Goal: Communication & Community: Answer question/provide support

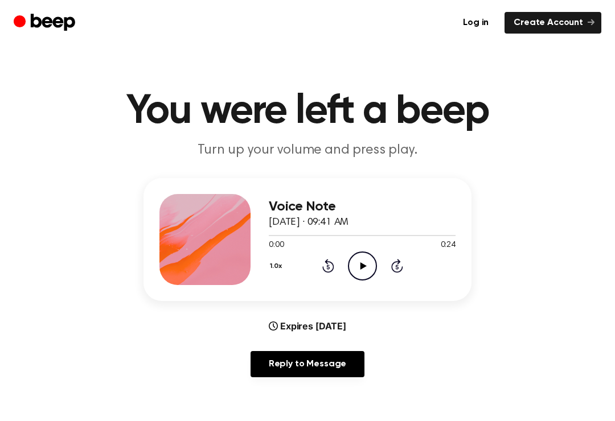
click at [335, 368] on link "Reply to Message" at bounding box center [308, 364] width 114 height 26
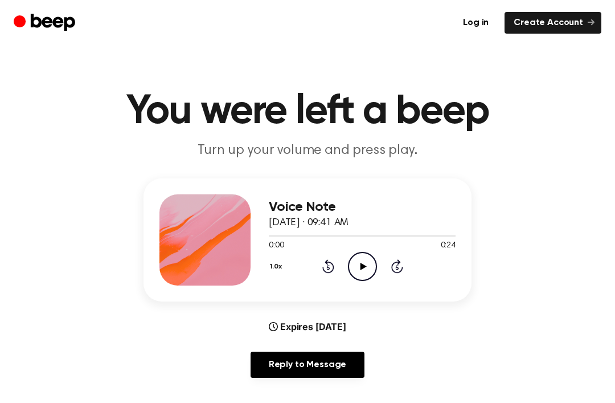
click at [362, 284] on div "Voice Note [DATE] · 09:41 AM 0:00 0:24 Your browser does not support the [objec…" at bounding box center [362, 239] width 187 height 91
click at [362, 283] on div "Voice Note [DATE] · 09:41 AM 0:00 0:24 Your browser does not support the [objec…" at bounding box center [362, 239] width 187 height 91
click at [371, 273] on icon "Play Audio" at bounding box center [362, 266] width 29 height 29
click at [440, 223] on div "Voice Note October 4, 2024 · 09:41 AM" at bounding box center [362, 214] width 187 height 31
click at [358, 269] on icon "Play Audio" at bounding box center [362, 266] width 29 height 29
